Goal: Task Accomplishment & Management: Manage account settings

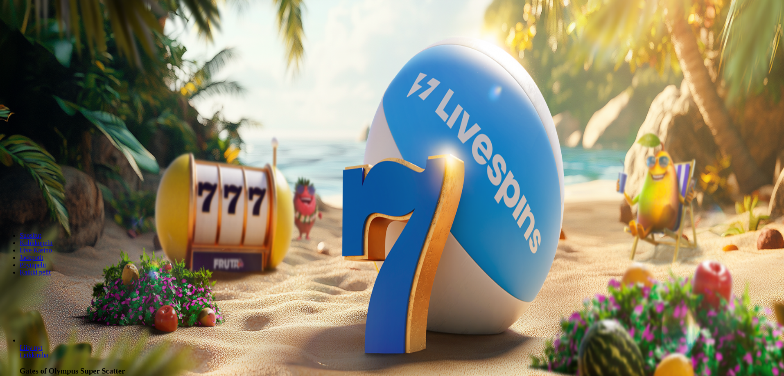
click at [56, 34] on button "Kirjaudu" at bounding box center [56, 29] width 27 height 9
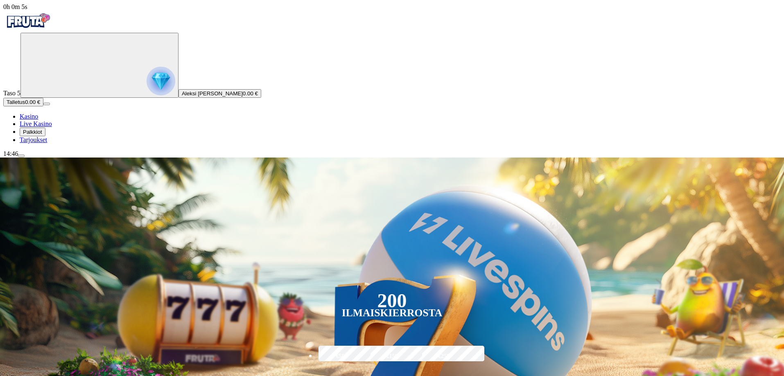
click at [19, 96] on div "Taso 5 Aleksi [PERSON_NAME] 0.00 €" at bounding box center [391, 65] width 777 height 65
drag, startPoint x: 23, startPoint y: 95, endPoint x: 35, endPoint y: 93, distance: 12.3
click at [23, 95] on div "Taso 5 Aleksi [PERSON_NAME] 0.00 €" at bounding box center [391, 65] width 777 height 65
drag, startPoint x: 35, startPoint y: 93, endPoint x: 43, endPoint y: 94, distance: 7.4
click at [147, 93] on img "Primary" at bounding box center [161, 81] width 29 height 29
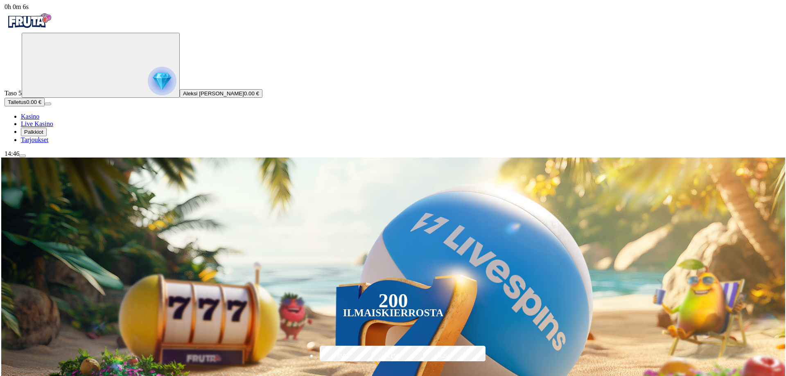
scroll to position [440, 0]
